Goal: Information Seeking & Learning: Learn about a topic

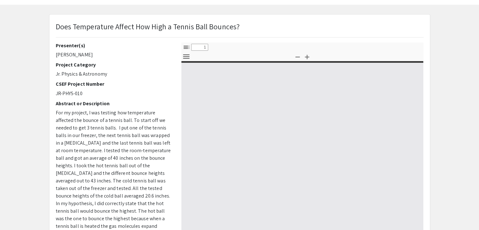
select select "custom"
type input "0"
select select "custom"
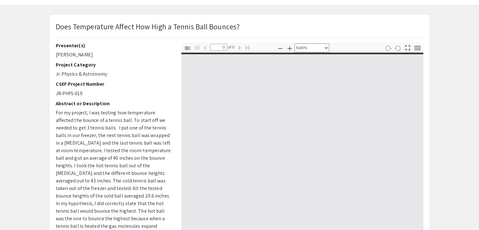
type input "1"
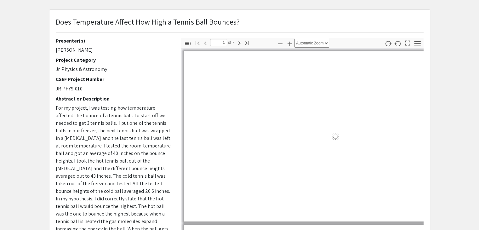
select select "auto"
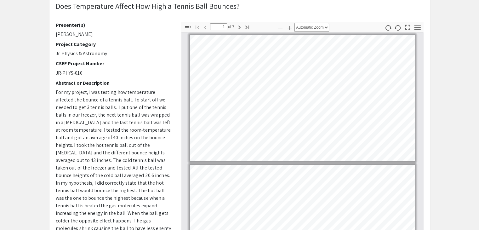
scroll to position [44, 0]
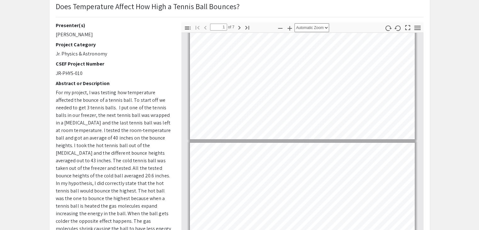
type input "2"
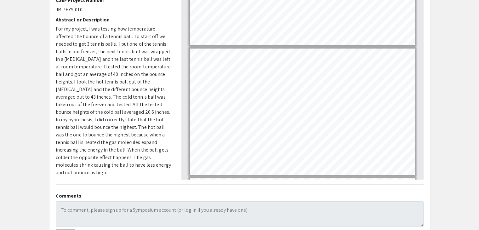
scroll to position [107, 0]
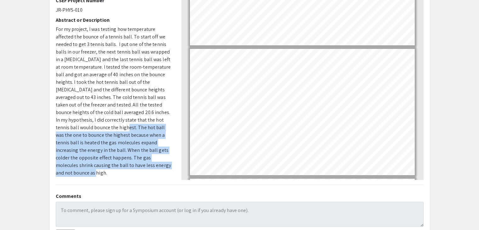
drag, startPoint x: 56, startPoint y: 128, endPoint x: 115, endPoint y: 165, distance: 69.4
click at [115, 165] on p "For my project, I was testing how temperature affected the bounce of a tennis b…" at bounding box center [114, 101] width 116 height 151
copy span "The hot ball was the one to bounce the highest because when a tennis ball is he…"
